Goal: Task Accomplishment & Management: Manage account settings

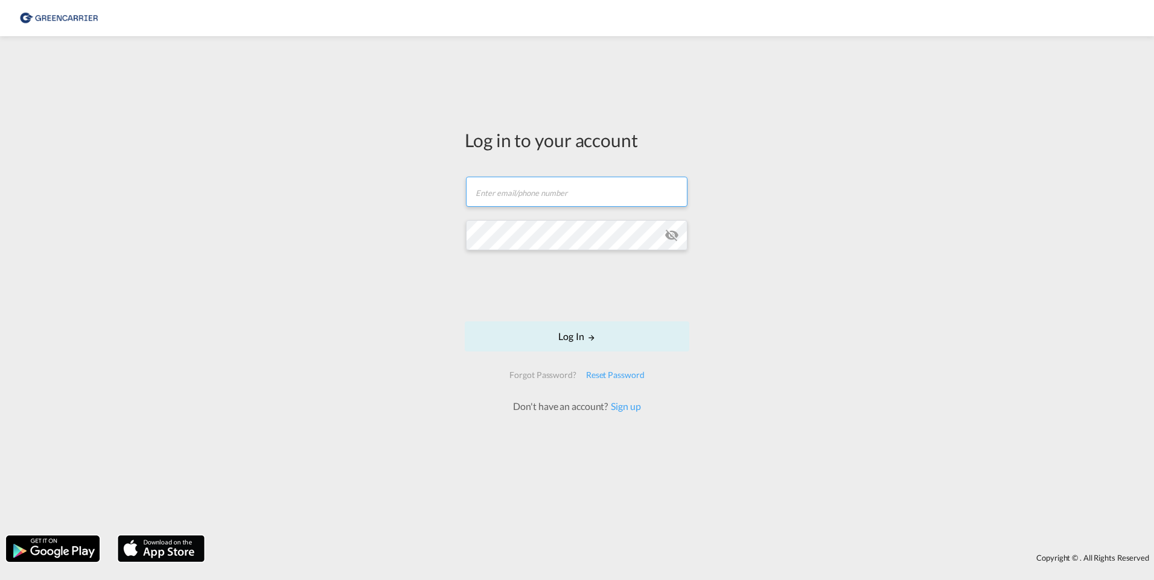
click at [521, 204] on input "text" at bounding box center [576, 192] width 221 height 30
click at [465, 322] on button "Log In" at bounding box center [577, 337] width 224 height 30
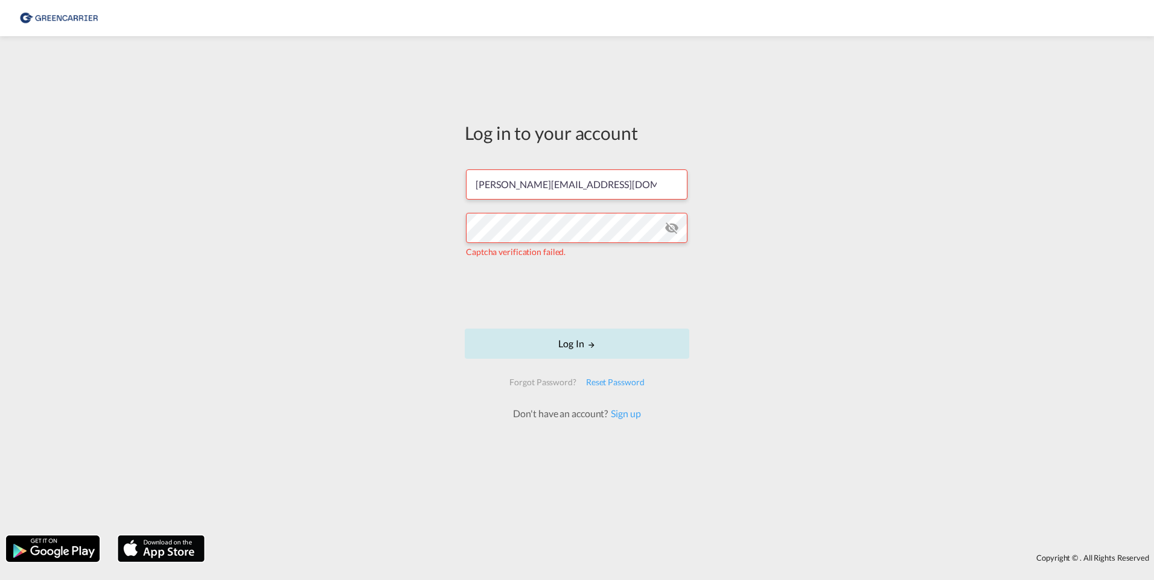
click at [559, 345] on button "Log In" at bounding box center [577, 344] width 224 height 30
drag, startPoint x: 570, startPoint y: 188, endPoint x: 409, endPoint y: 201, distance: 161.6
click at [410, 201] on div "Log in to your account j.seele@group-7.de Incorrect username or password. Pleas…" at bounding box center [577, 286] width 1154 height 488
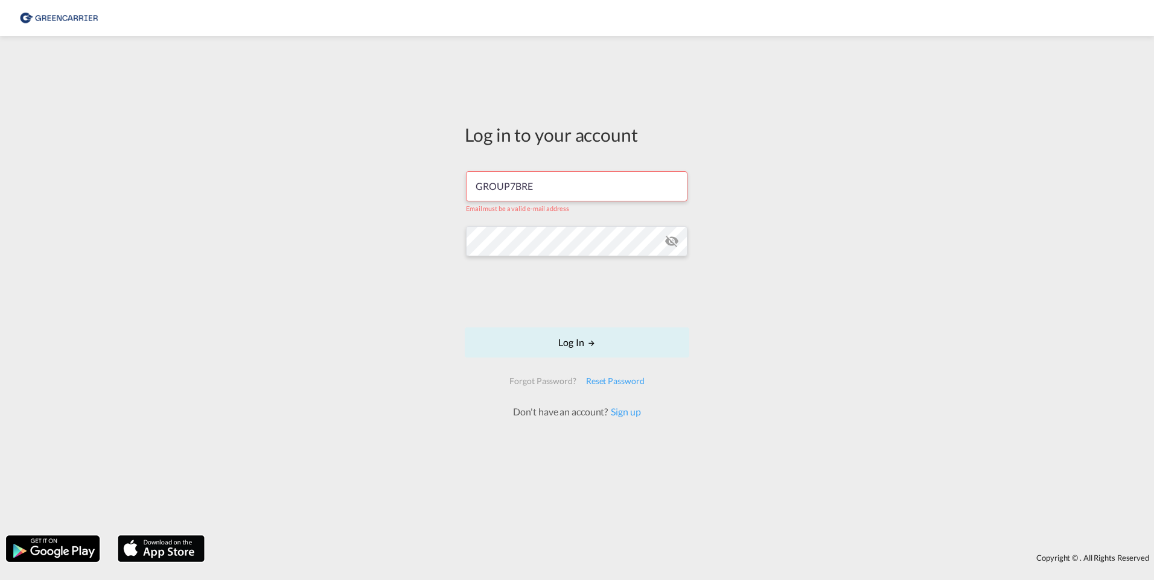
type input "GROUP7BRE"
click at [465, 328] on button "Log In" at bounding box center [577, 343] width 224 height 30
click at [580, 332] on button "Log In" at bounding box center [577, 343] width 224 height 30
click at [556, 345] on button "Log In" at bounding box center [577, 343] width 224 height 30
